Goal: Task Accomplishment & Management: Manage account settings

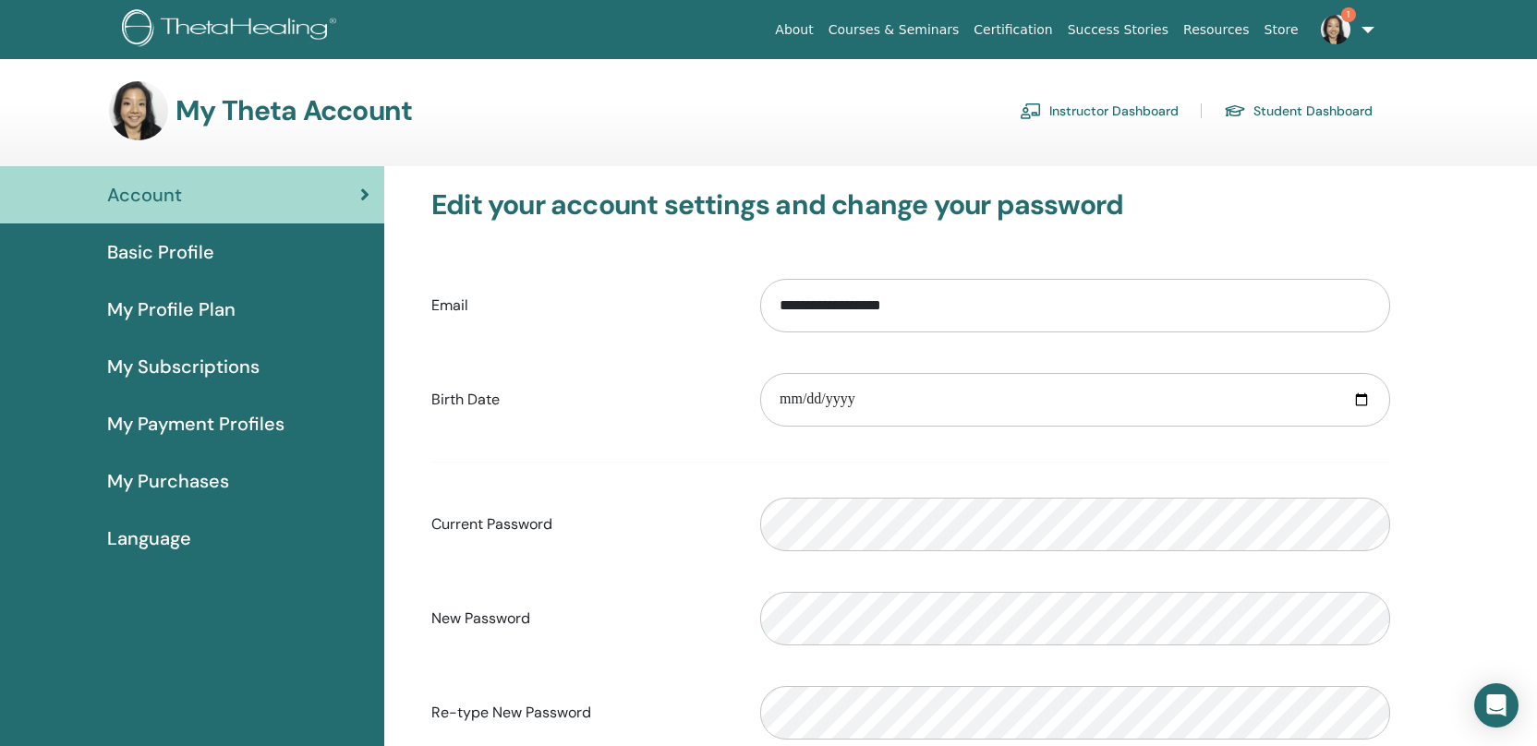
click at [1132, 125] on link "Instructor Dashboard" at bounding box center [1098, 111] width 159 height 30
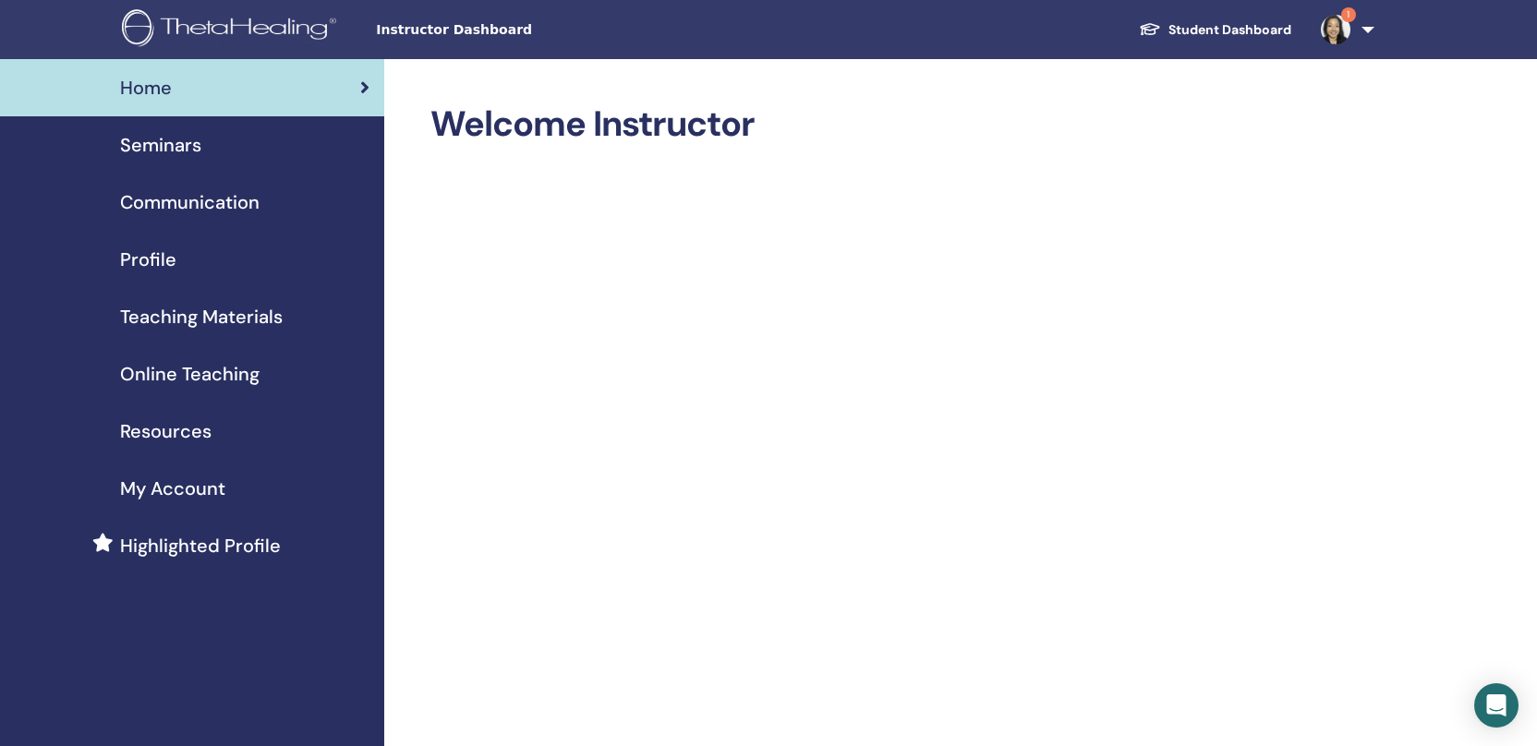
click at [170, 148] on span "Seminars" at bounding box center [160, 145] width 81 height 28
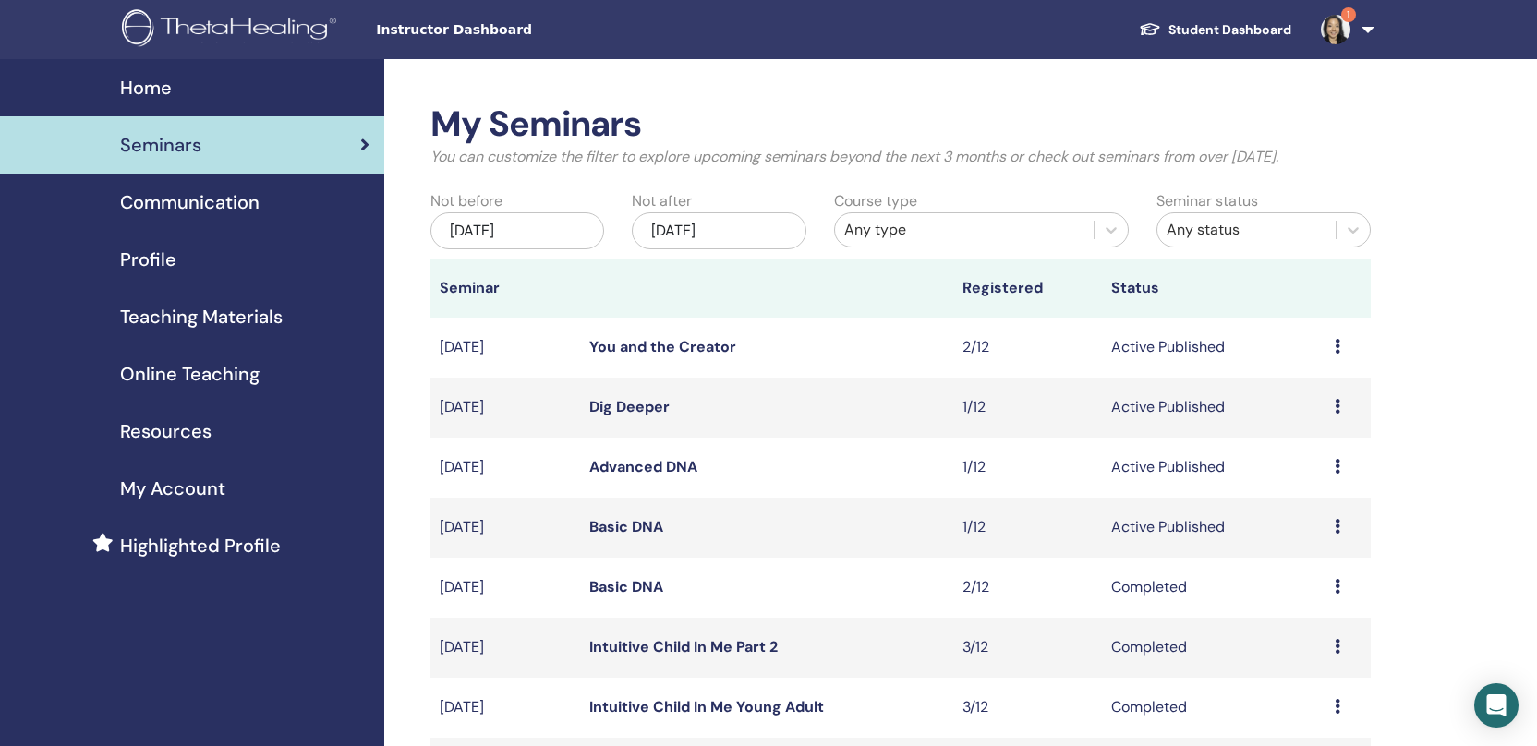
click at [769, 220] on div "Nov/12, 2025" at bounding box center [719, 230] width 174 height 37
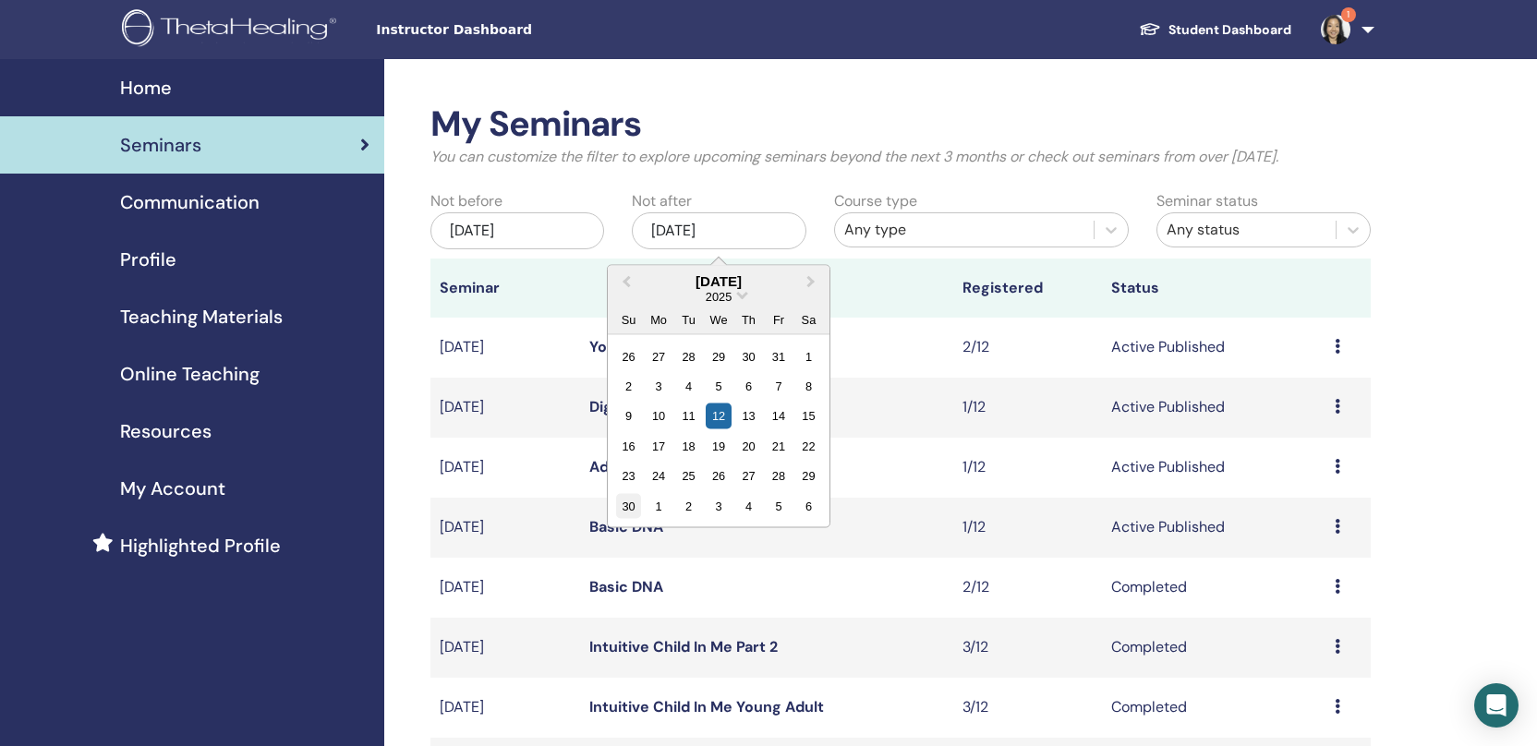
click at [628, 513] on div "30" at bounding box center [628, 505] width 25 height 25
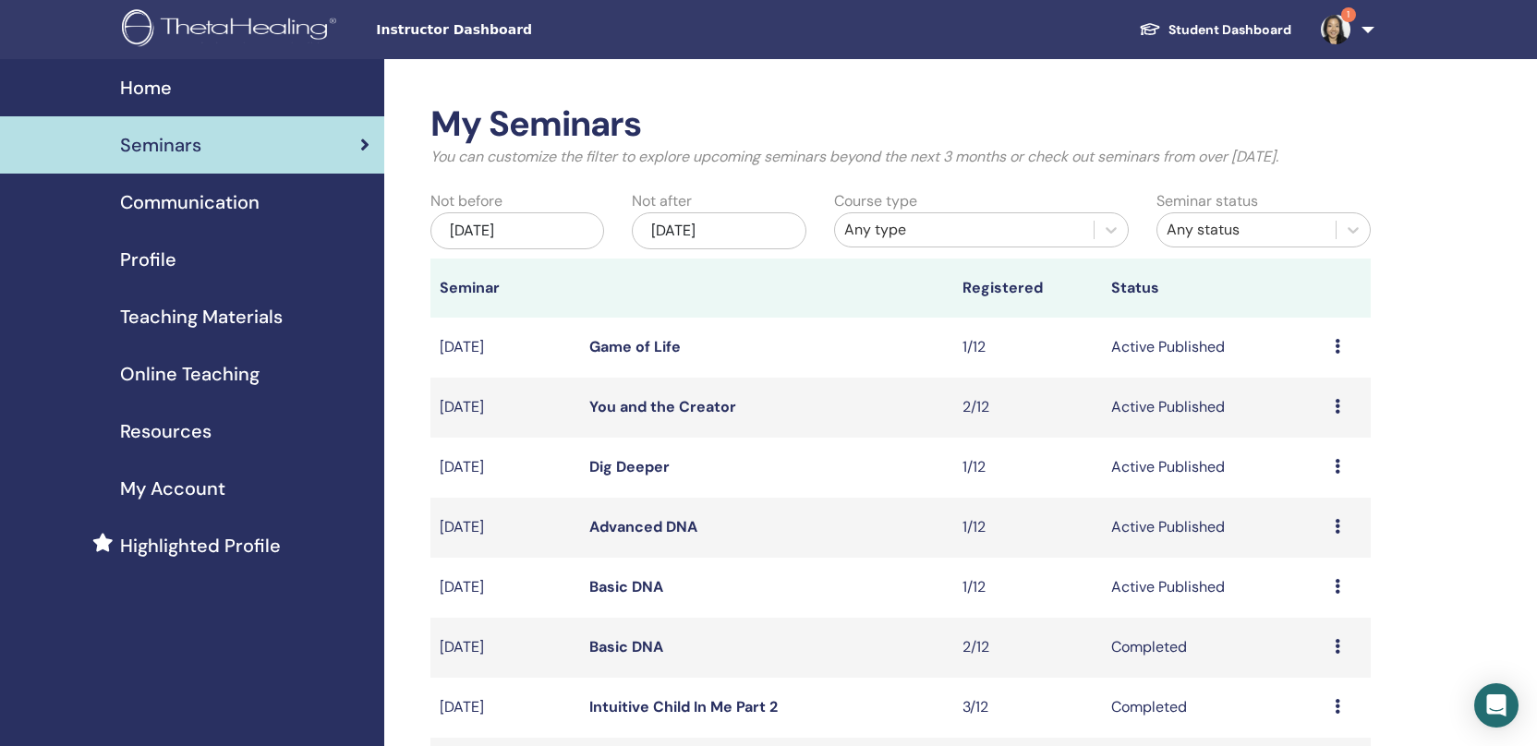
click at [644, 345] on link "Game of Life" at bounding box center [634, 346] width 91 height 19
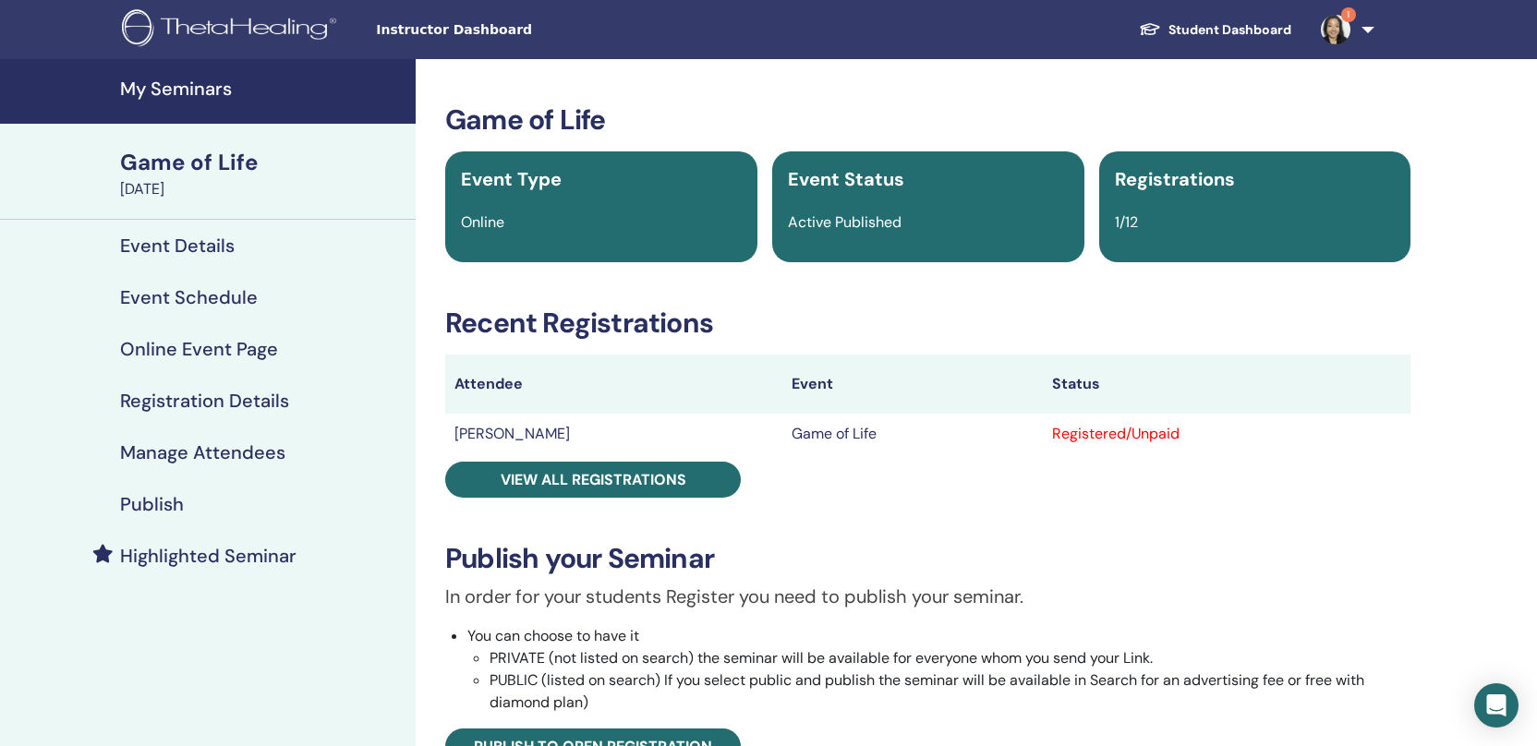
click at [202, 452] on h4 "Manage Attendees" at bounding box center [202, 452] width 165 height 22
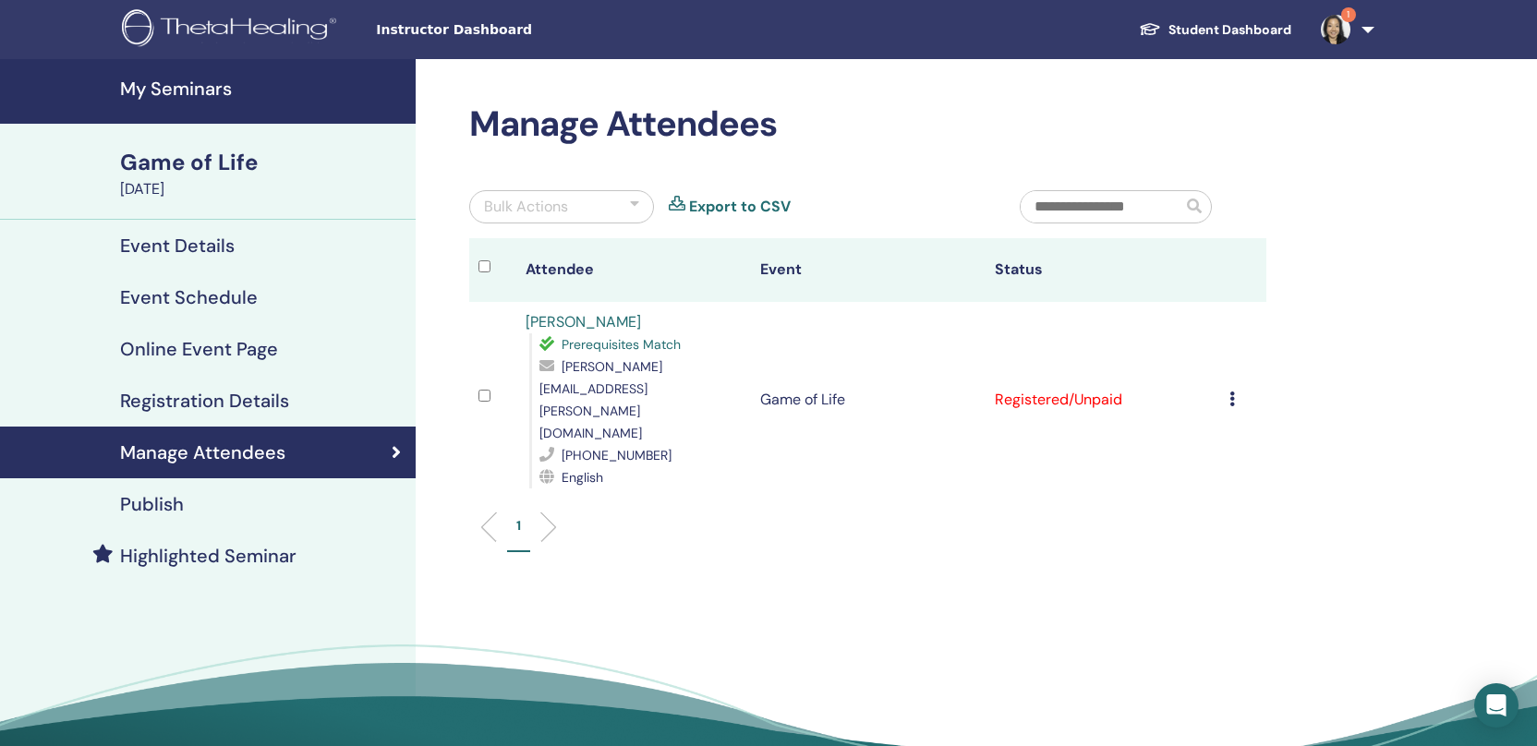
click at [1231, 392] on icon at bounding box center [1232, 399] width 6 height 15
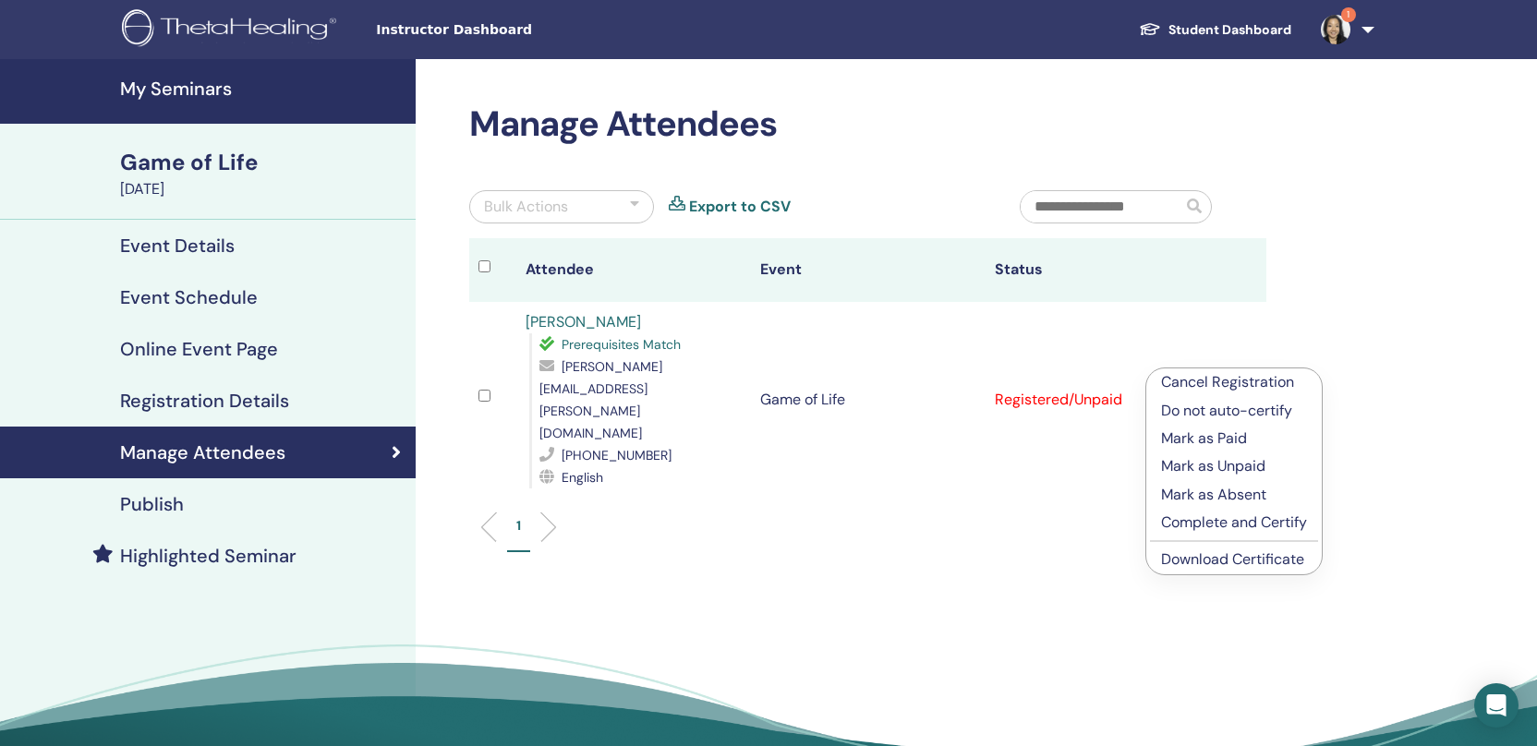
click at [1219, 434] on p "Mark as Paid" at bounding box center [1234, 439] width 146 height 22
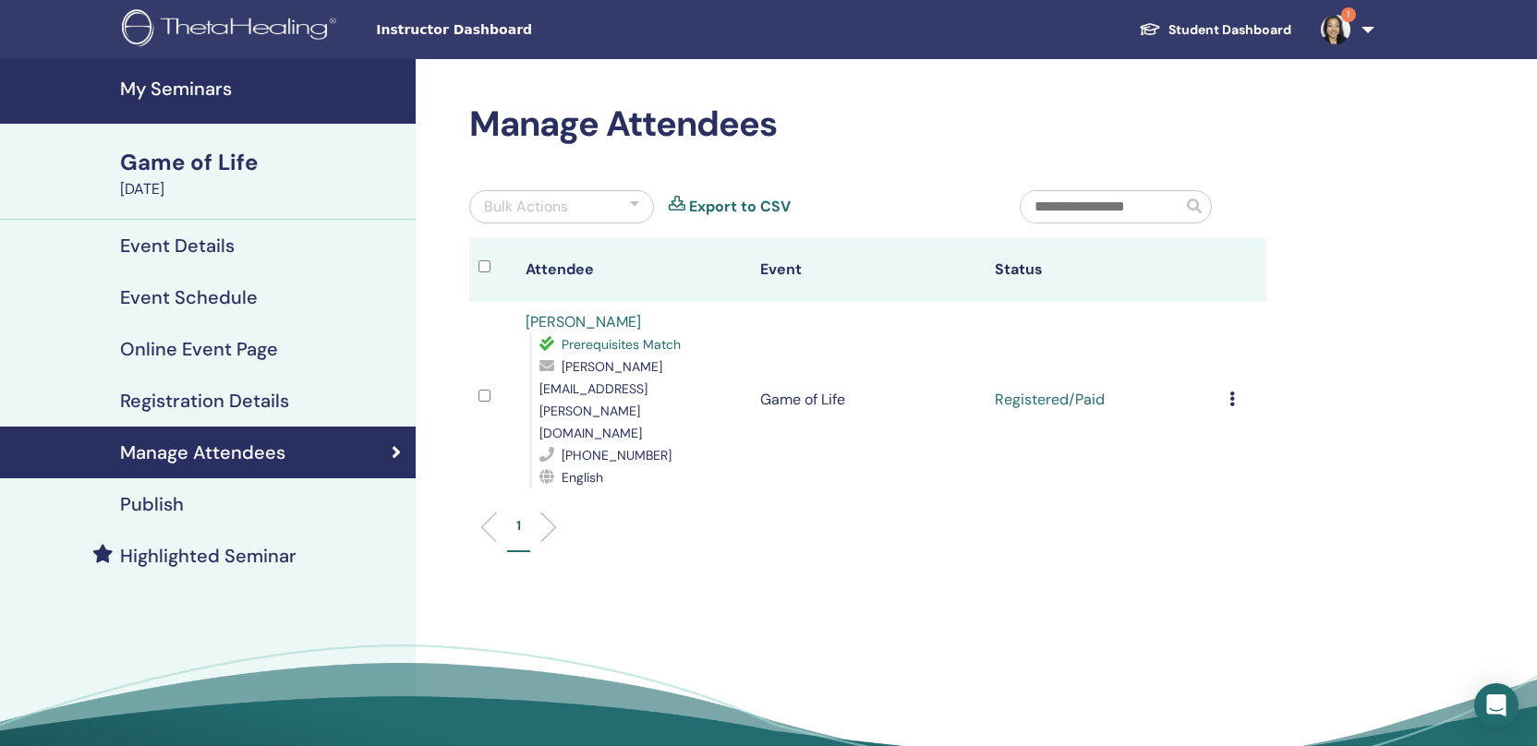
click at [1119, 516] on ul "1" at bounding box center [868, 534] width 766 height 36
click at [177, 167] on div "Game of Life" at bounding box center [262, 162] width 284 height 31
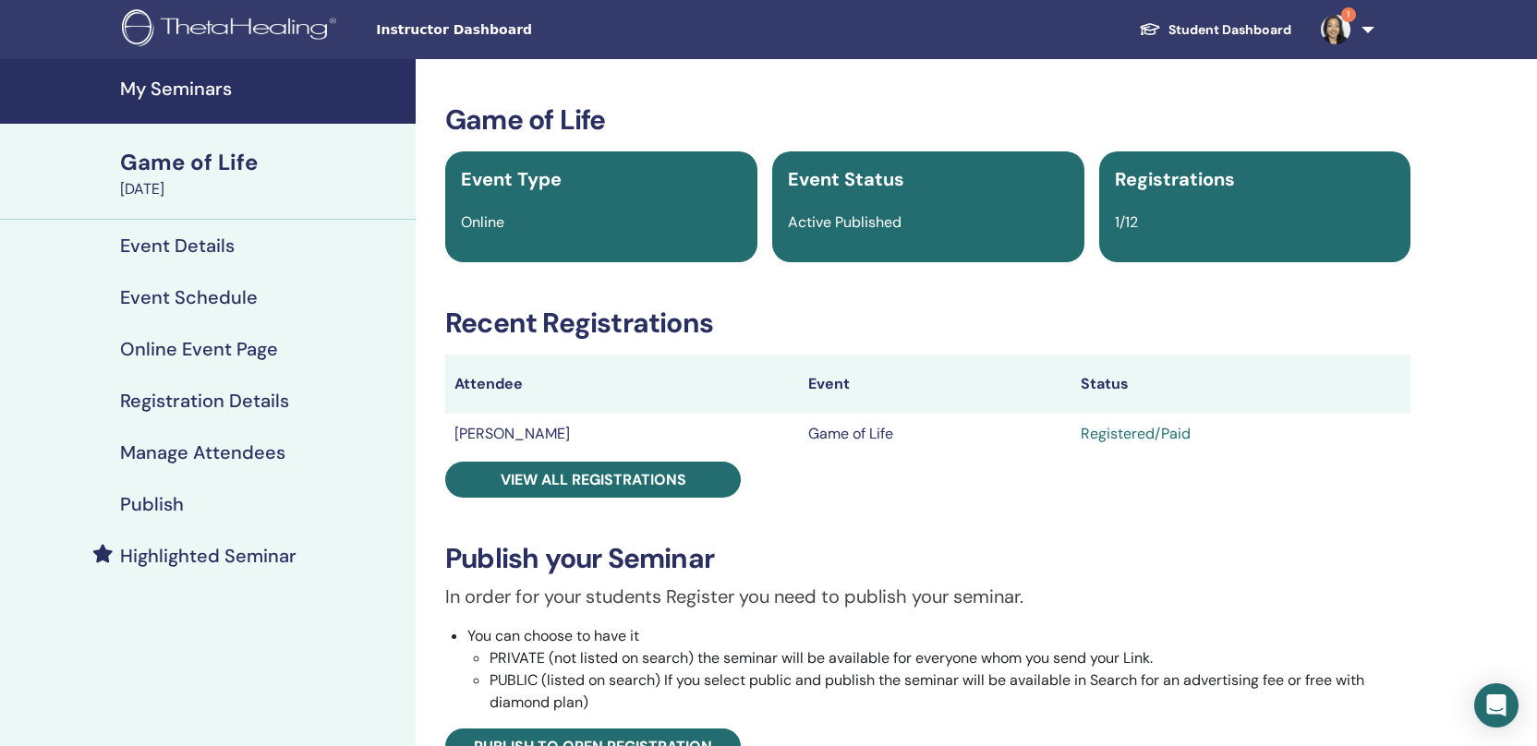
click at [173, 252] on h4 "Event Details" at bounding box center [177, 246] width 115 height 22
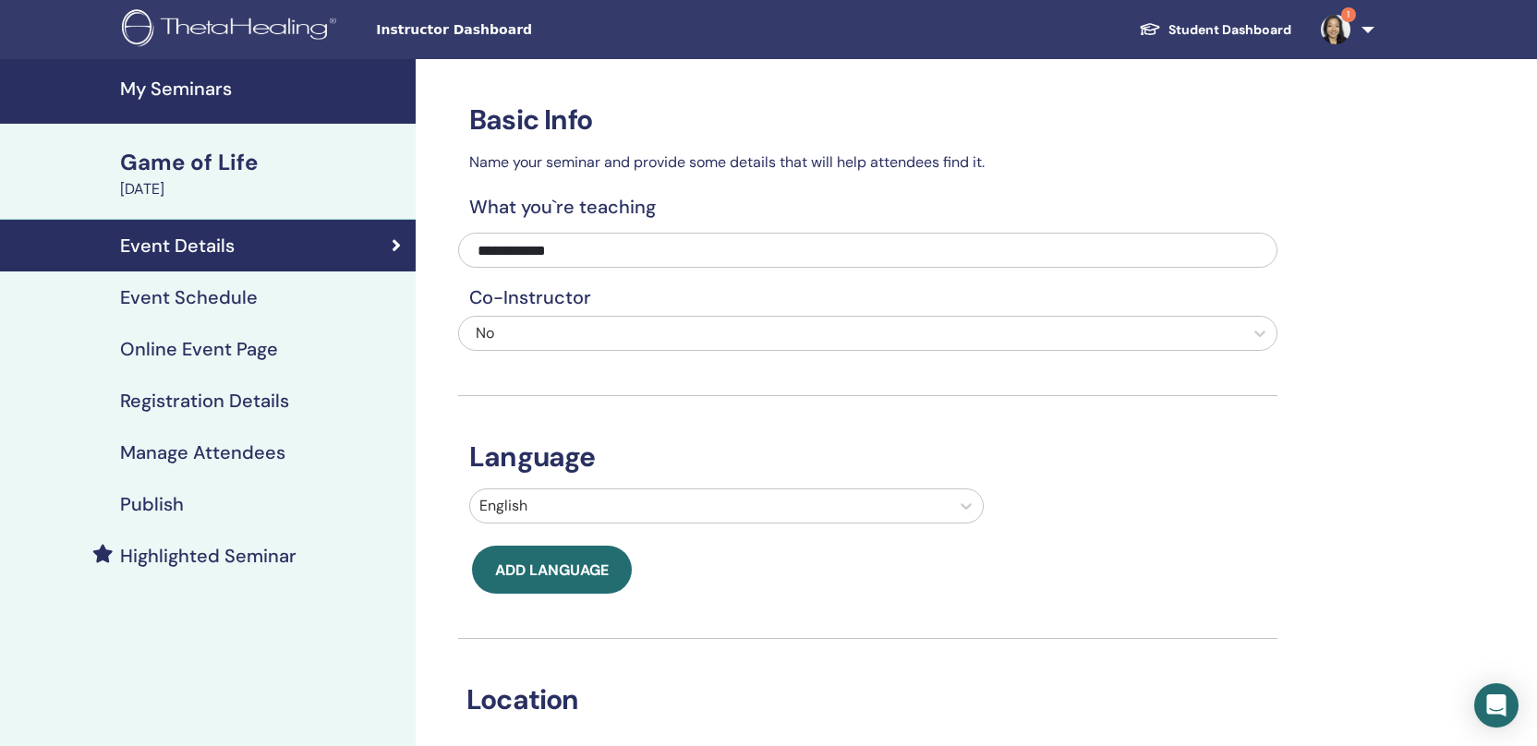
click at [1351, 26] on span "1" at bounding box center [1335, 28] width 44 height 15
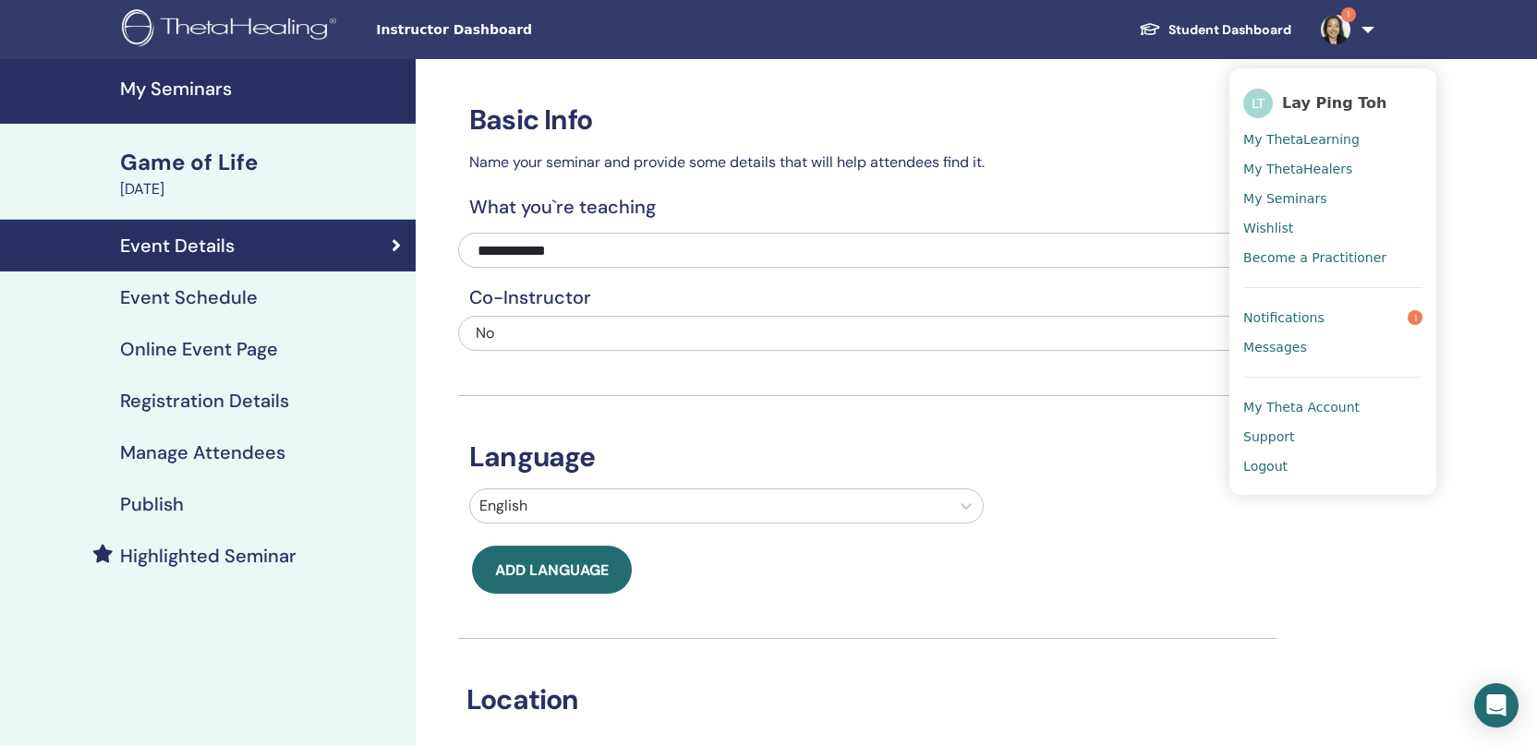
click at [1314, 320] on span "Notifications" at bounding box center [1283, 317] width 81 height 17
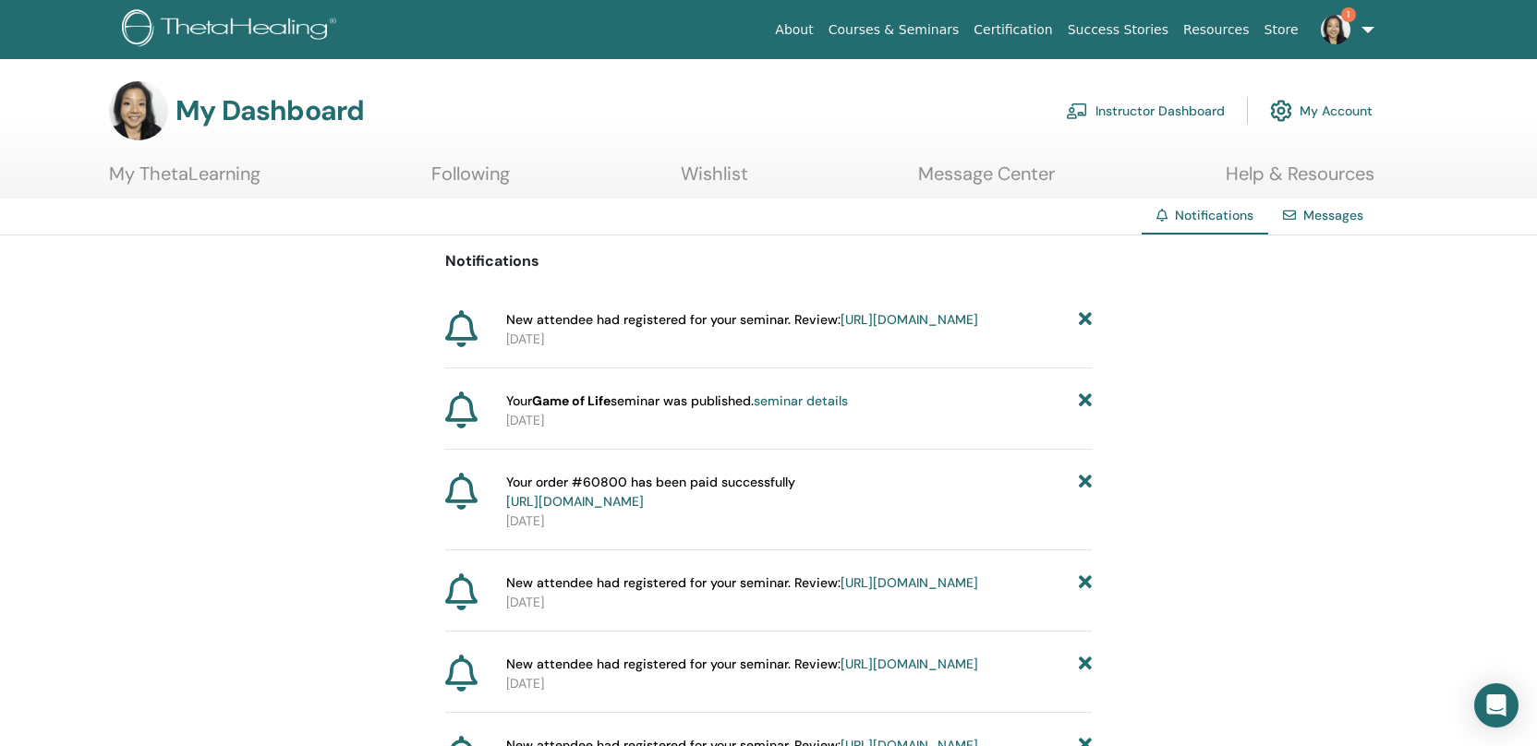
click at [1164, 108] on link "Instructor Dashboard" at bounding box center [1145, 110] width 159 height 41
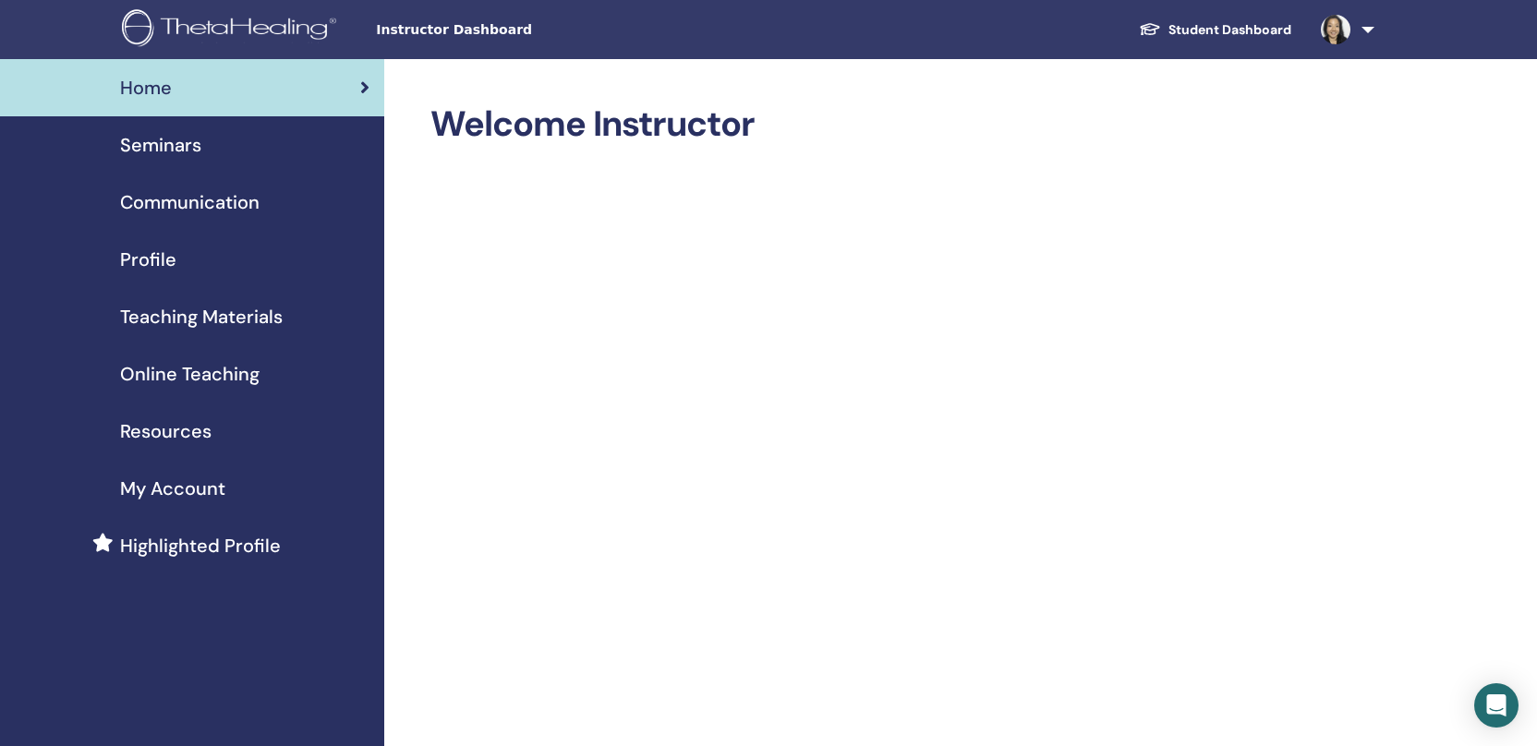
click at [165, 144] on span "Seminars" at bounding box center [160, 145] width 81 height 28
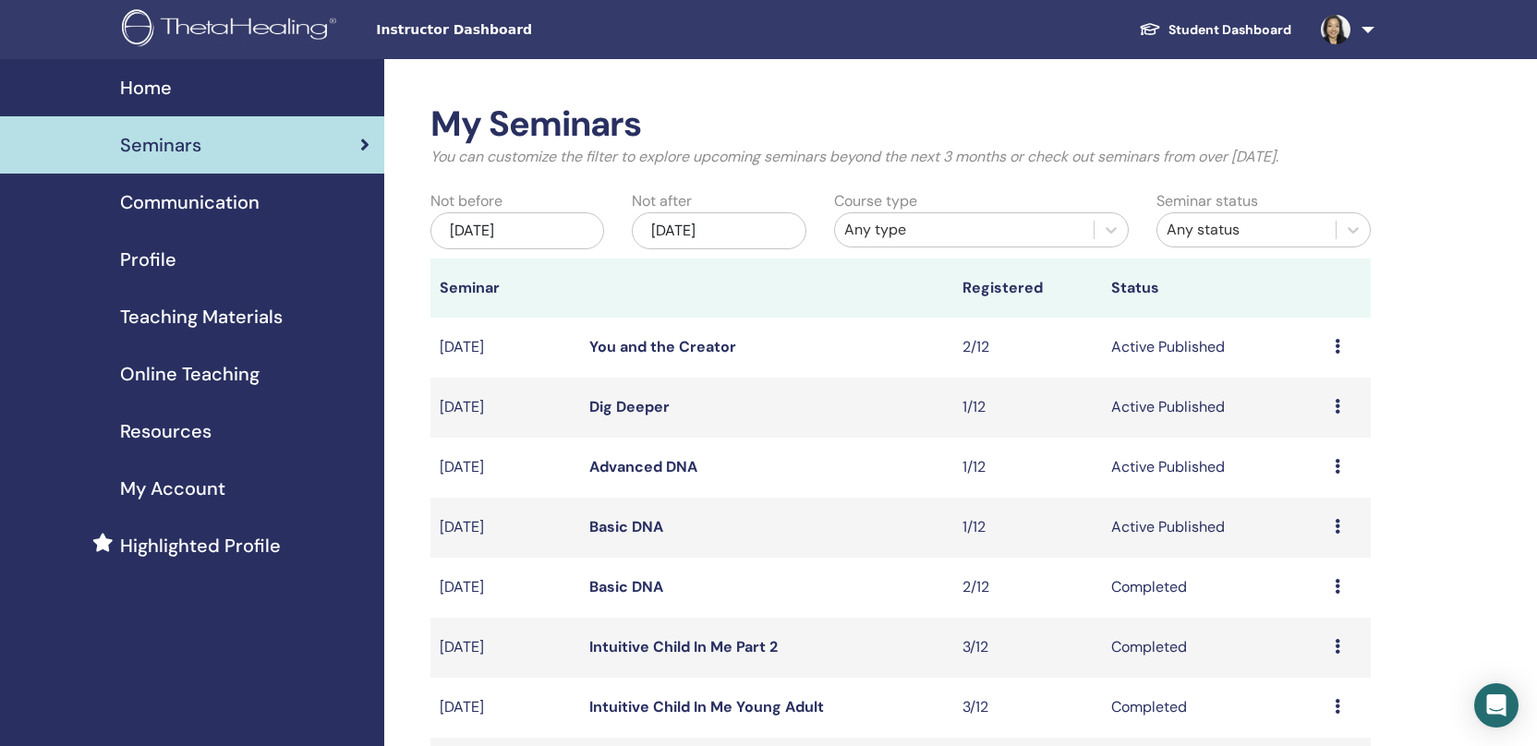
click at [170, 202] on span "Communication" at bounding box center [189, 202] width 139 height 28
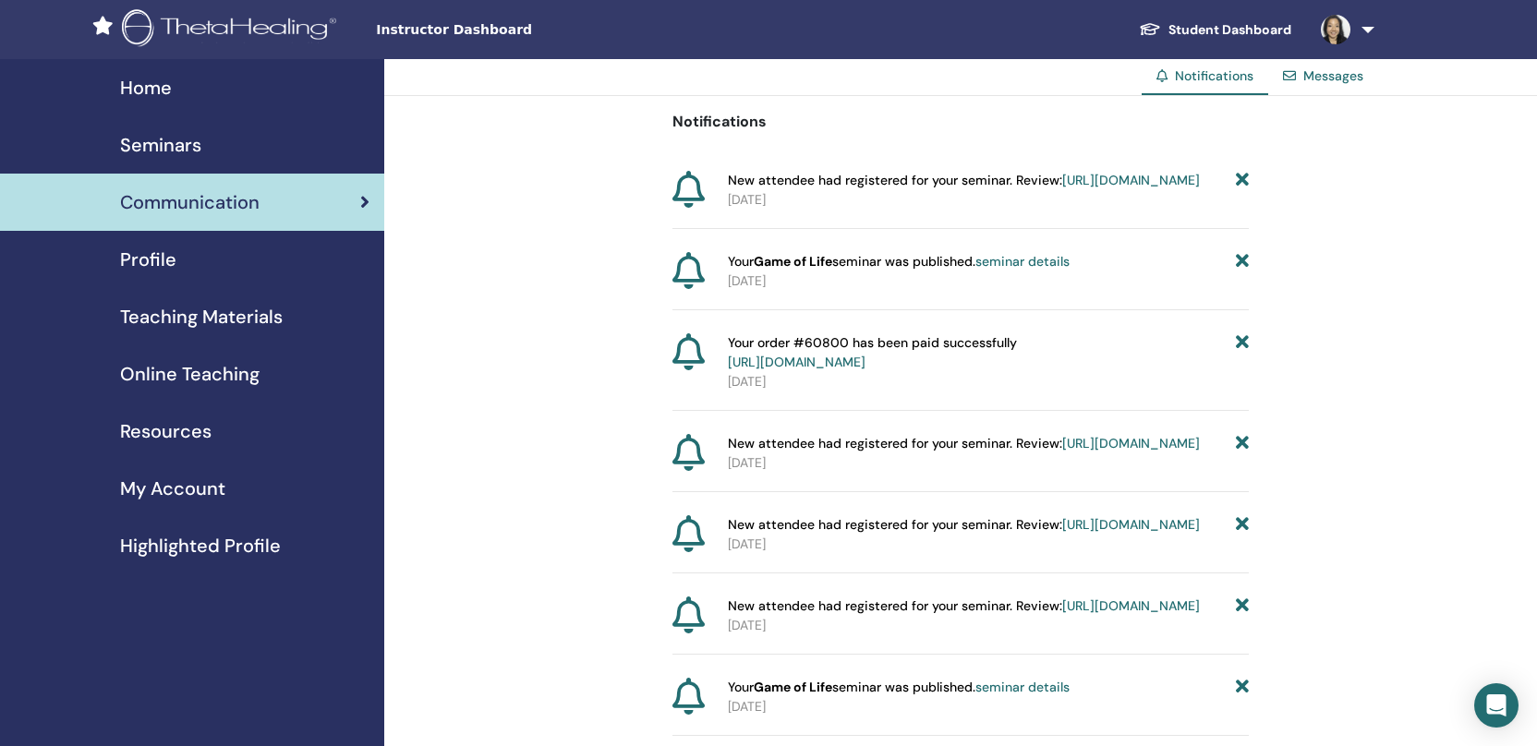
click at [153, 263] on span "Profile" at bounding box center [148, 260] width 56 height 28
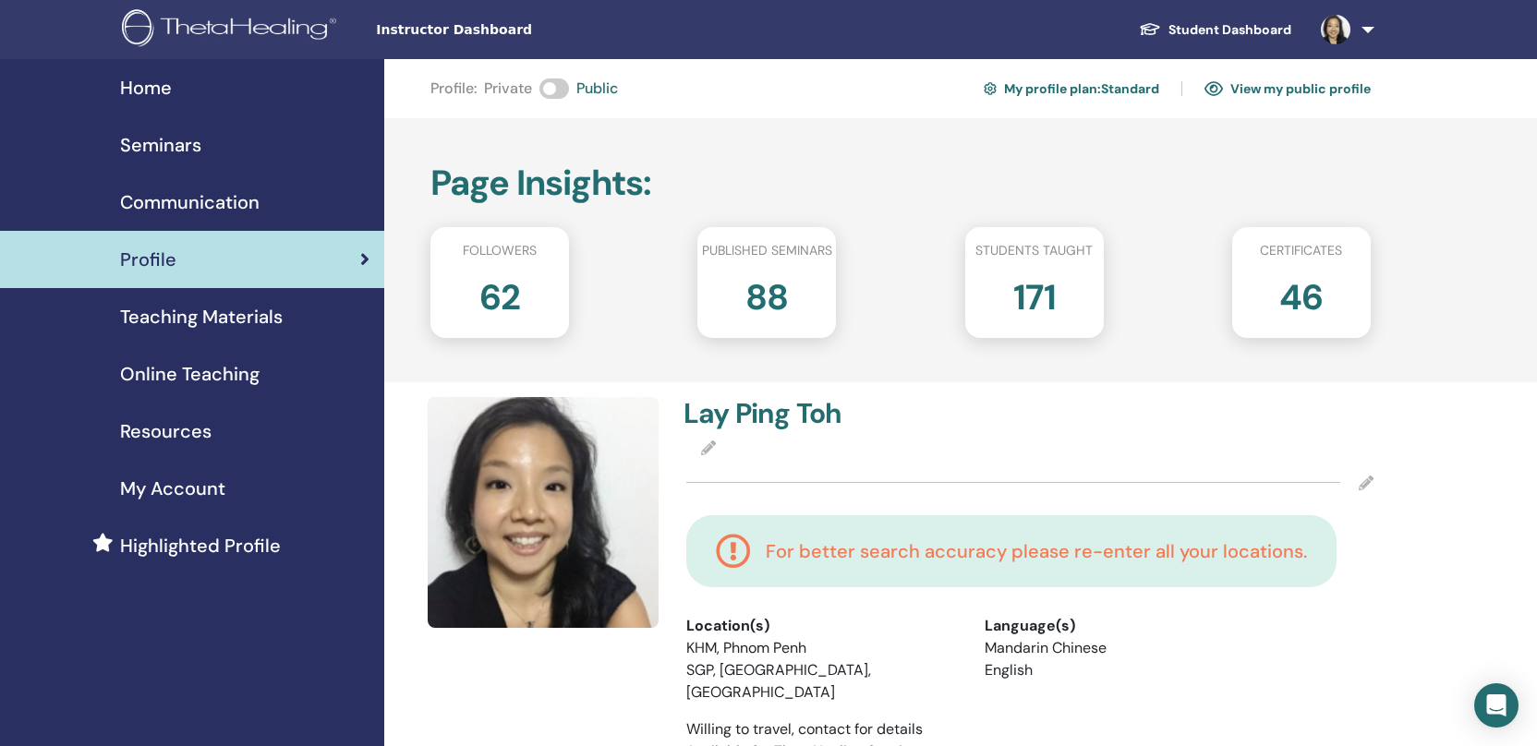
click at [172, 480] on span "My Account" at bounding box center [172, 489] width 105 height 28
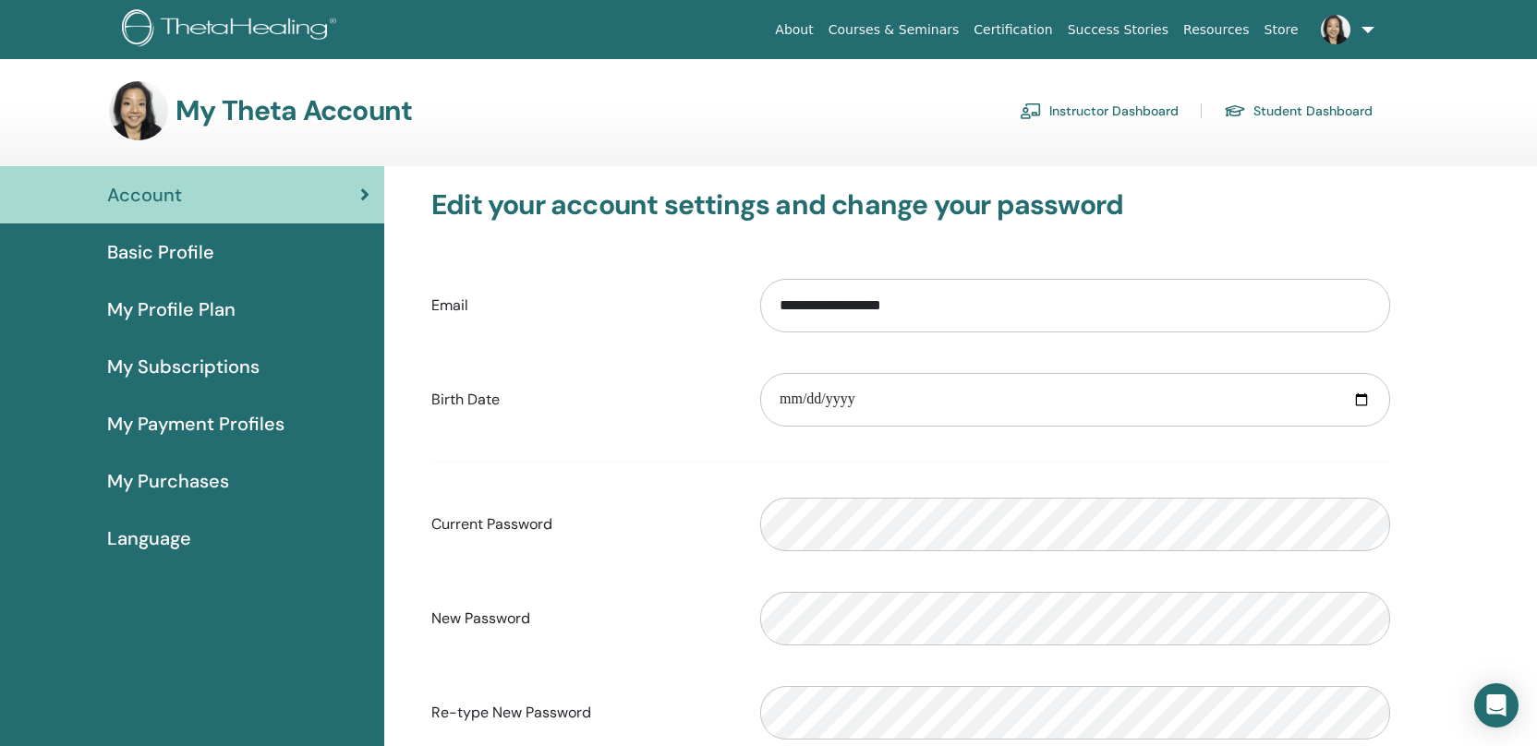
click at [199, 301] on span "My Profile Plan" at bounding box center [171, 310] width 128 height 28
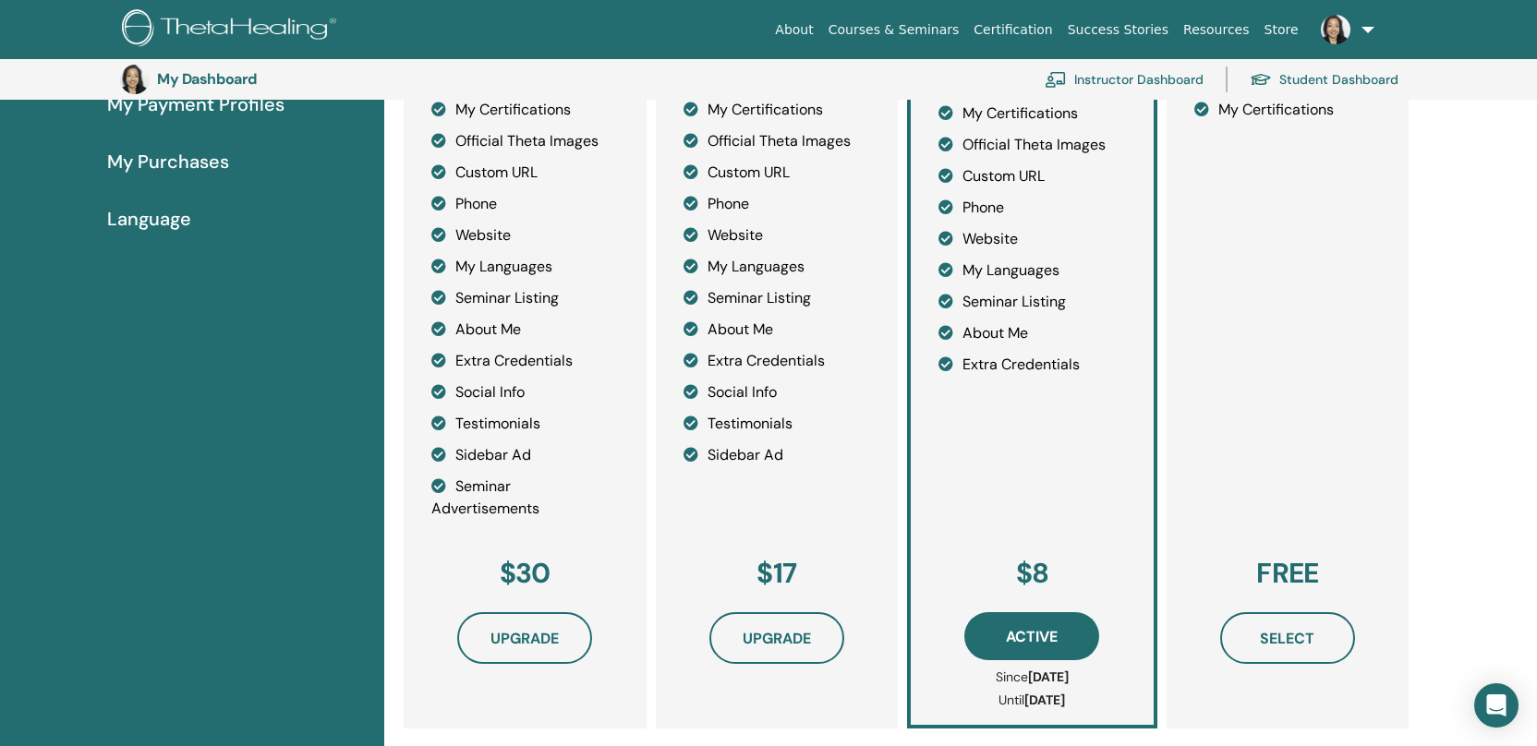
scroll to position [362, 0]
